Goal: Complete application form

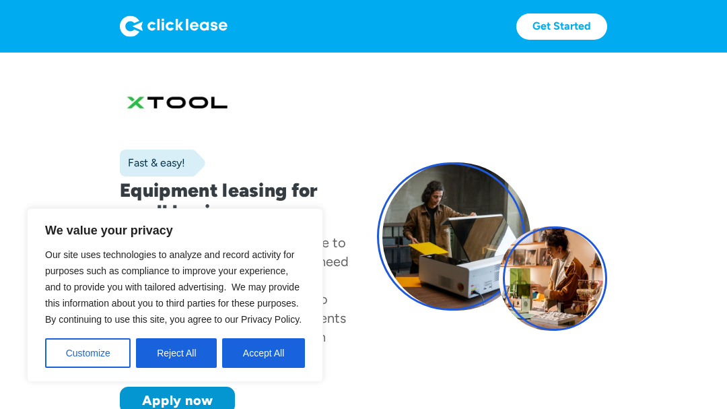
click at [286, 353] on button "Accept All" at bounding box center [263, 353] width 83 height 30
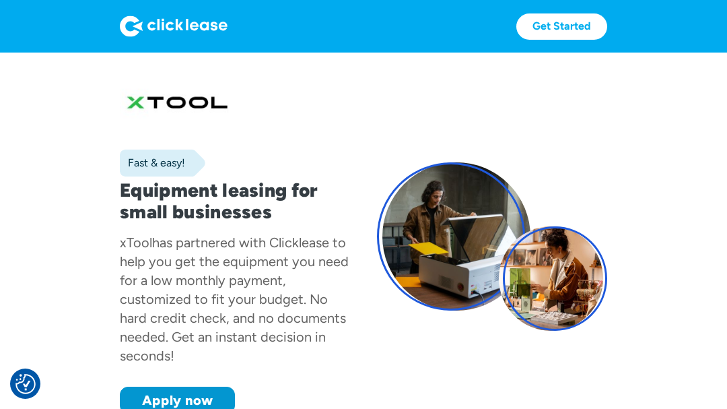
click at [464, 240] on div at bounding box center [451, 236] width 148 height 148
click at [556, 283] on div at bounding box center [555, 278] width 104 height 104
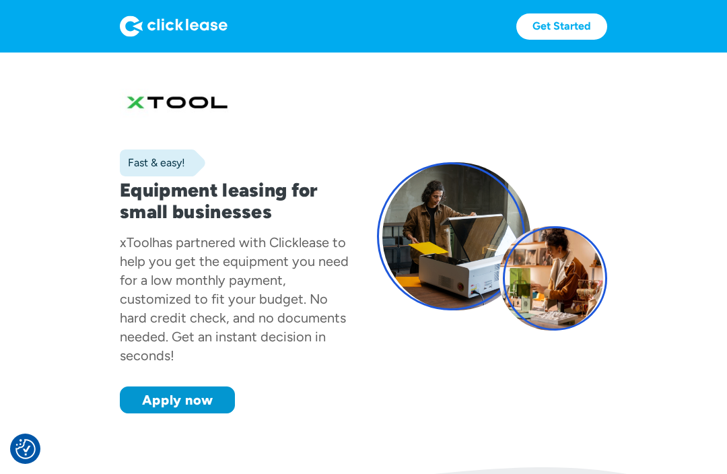
click at [556, 277] on div at bounding box center [555, 278] width 104 height 104
click at [214, 406] on link "Apply now" at bounding box center [177, 399] width 115 height 27
click at [219, 411] on link "Apply now" at bounding box center [177, 399] width 115 height 27
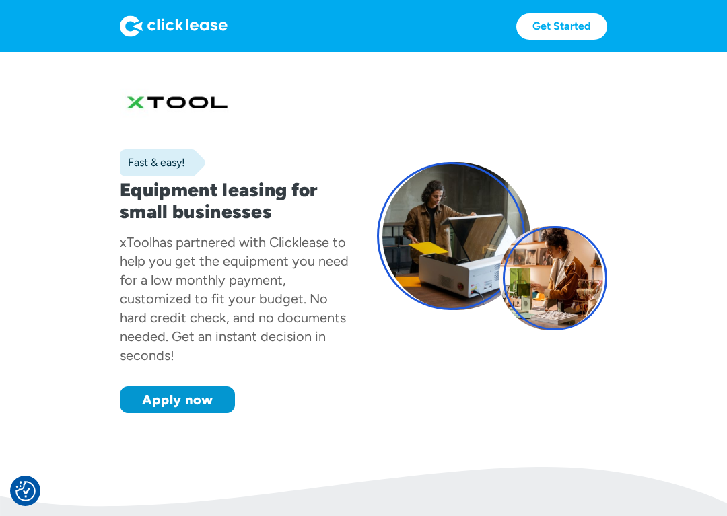
click at [203, 405] on link "Apply now" at bounding box center [177, 399] width 115 height 27
